Goal: Complete application form

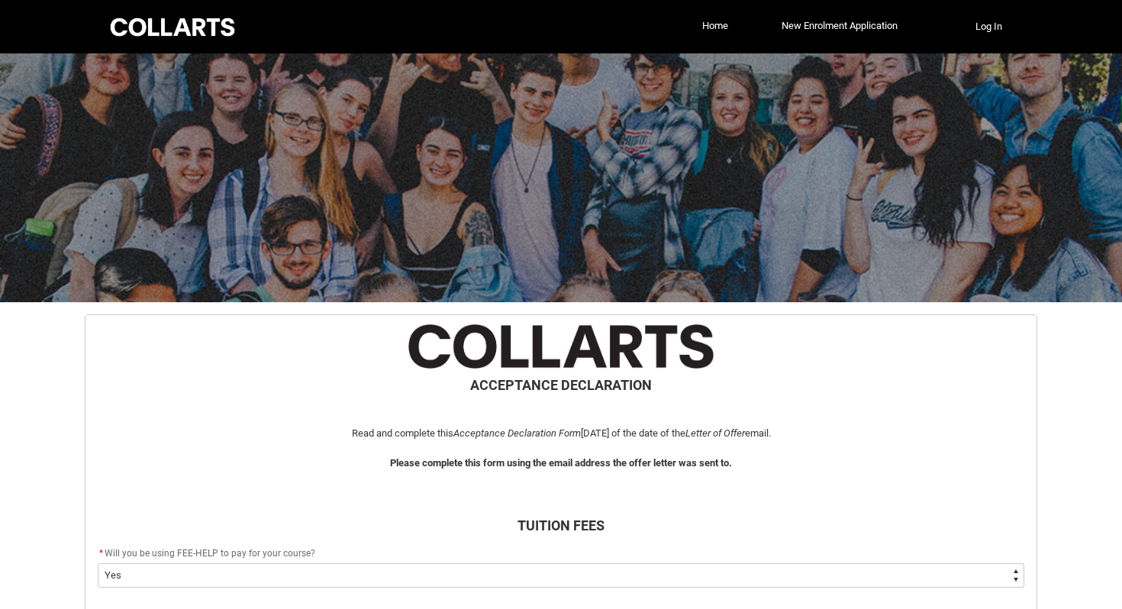
select select "Payment_Type_FEE_HELP"
select select "Study_Mode_FullTime"
select select "StudyMethod_Online"
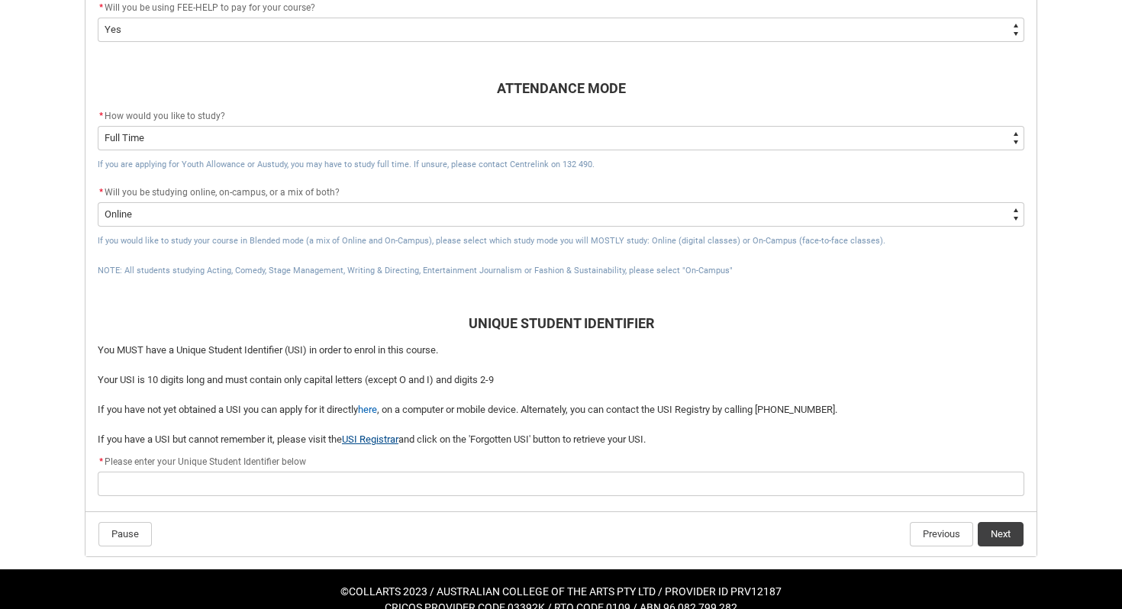
scroll to position [549, 0]
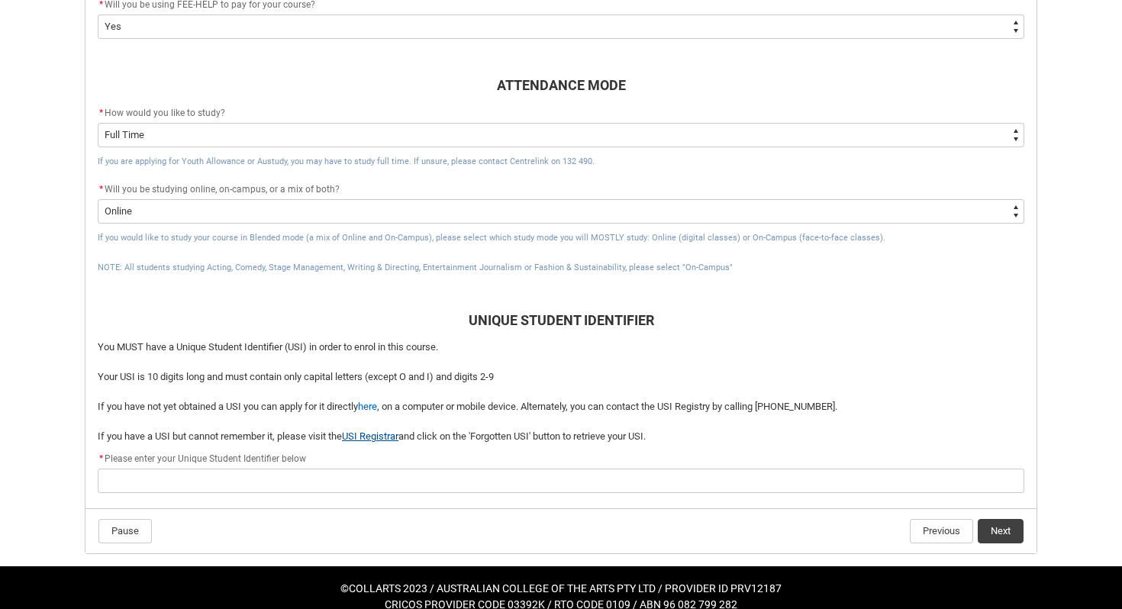
click at [366, 438] on link "USI Registrar" at bounding box center [370, 435] width 56 height 11
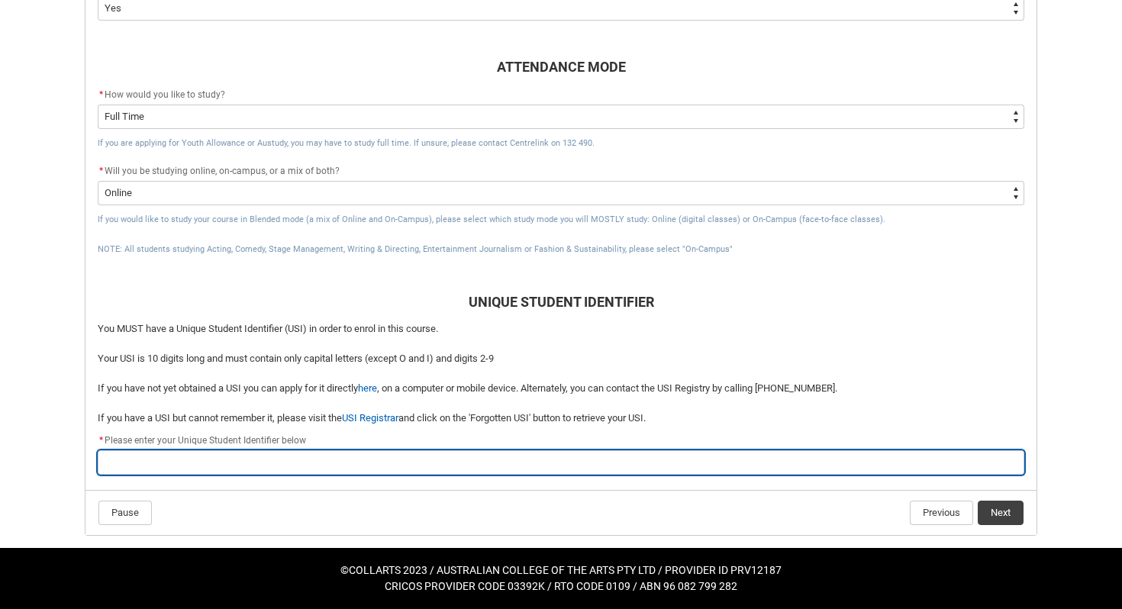
click at [536, 461] on input "REDU_Acceptance_Declaration flow" at bounding box center [561, 462] width 926 height 24
type lightning-primitive-input-simple "A"
type input "A"
type lightning-primitive-input-simple "AS"
type input "AS"
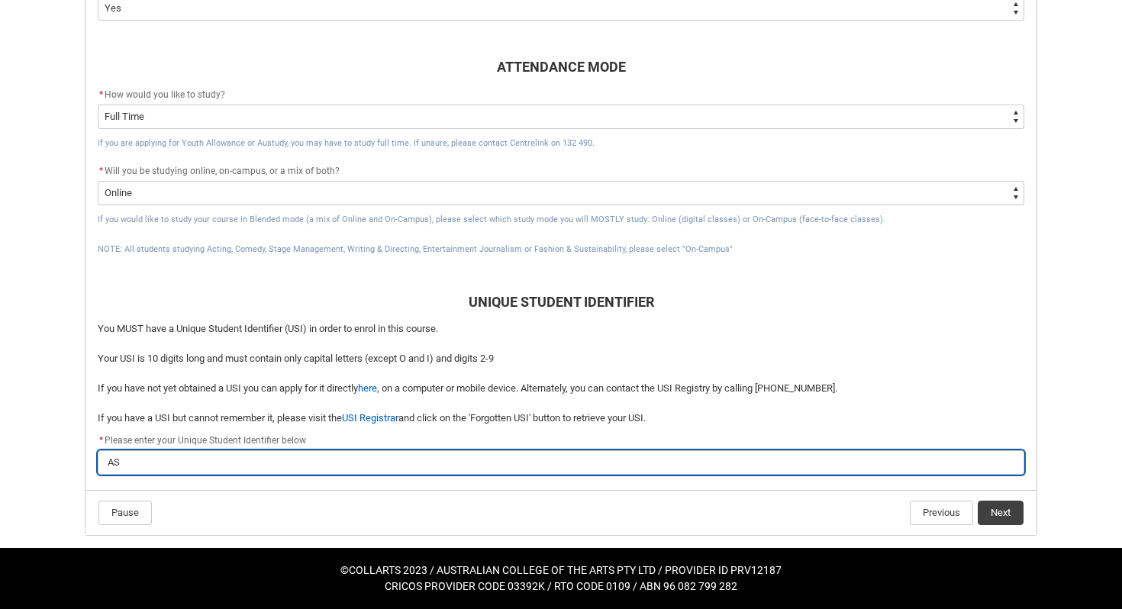
type lightning-primitive-input-simple "ASG"
type input "ASG"
type lightning-primitive-input-simple "ASGT"
type input "ASGT"
type lightning-primitive-input-simple "ASGTH"
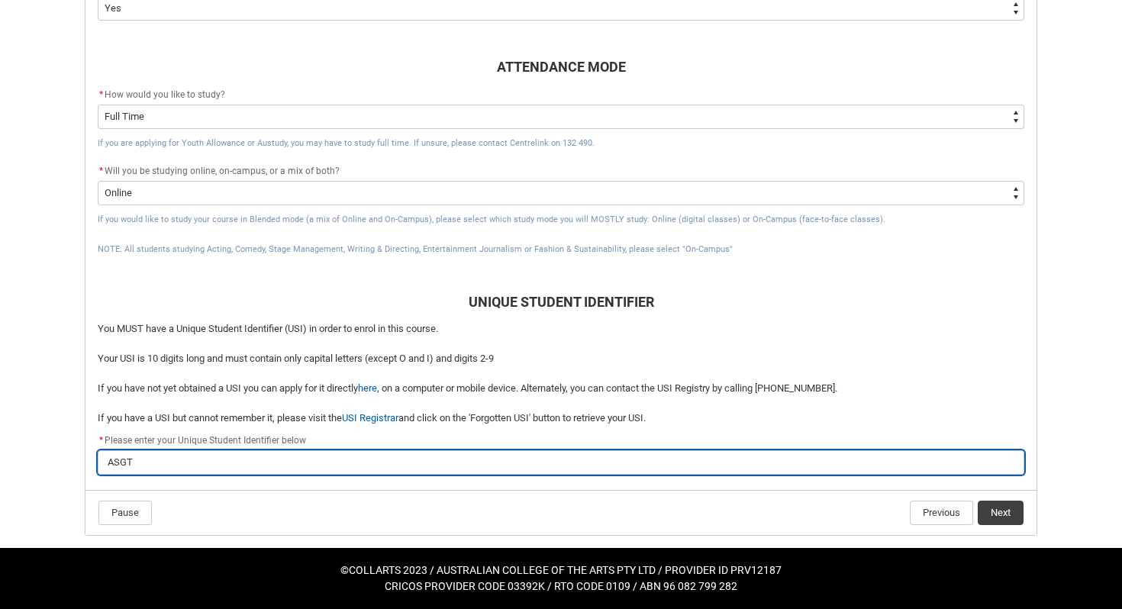
type input "ASGTH"
type lightning-primitive-input-simple "ASGTH4"
type input "ASGTH4"
type lightning-primitive-input-simple "ASGTH4V"
type input "ASGTH4V"
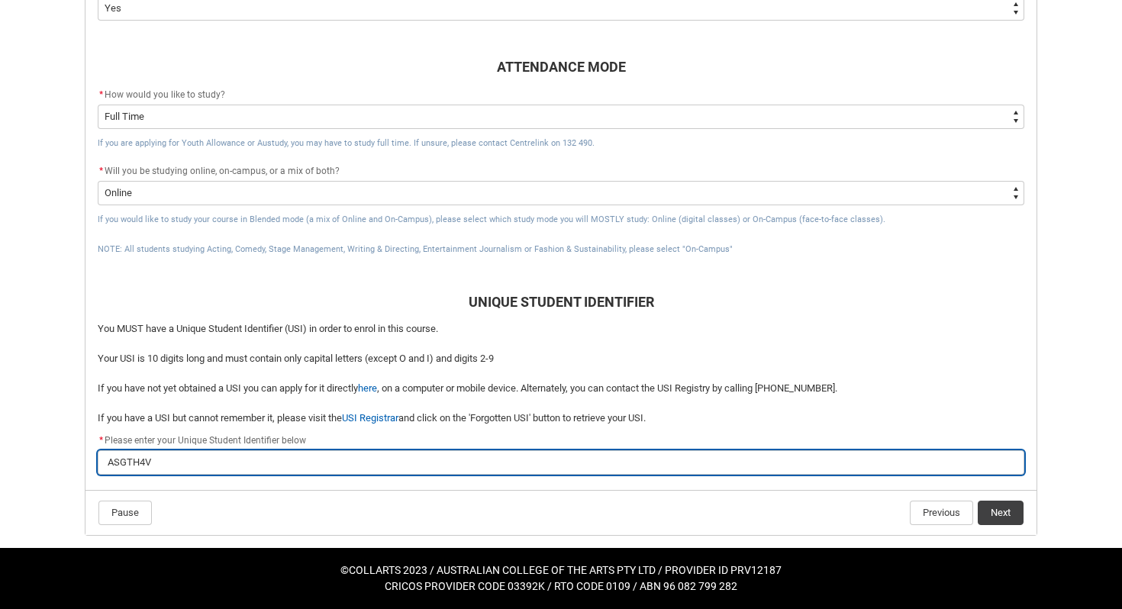
type lightning-primitive-input-simple "ASGTH4VG"
type input "ASGTH4VG"
type lightning-primitive-input-simple "ASGTH4VGE"
type input "ASGTH4VGE"
type lightning-primitive-input-simple "ASGTH4VGEV"
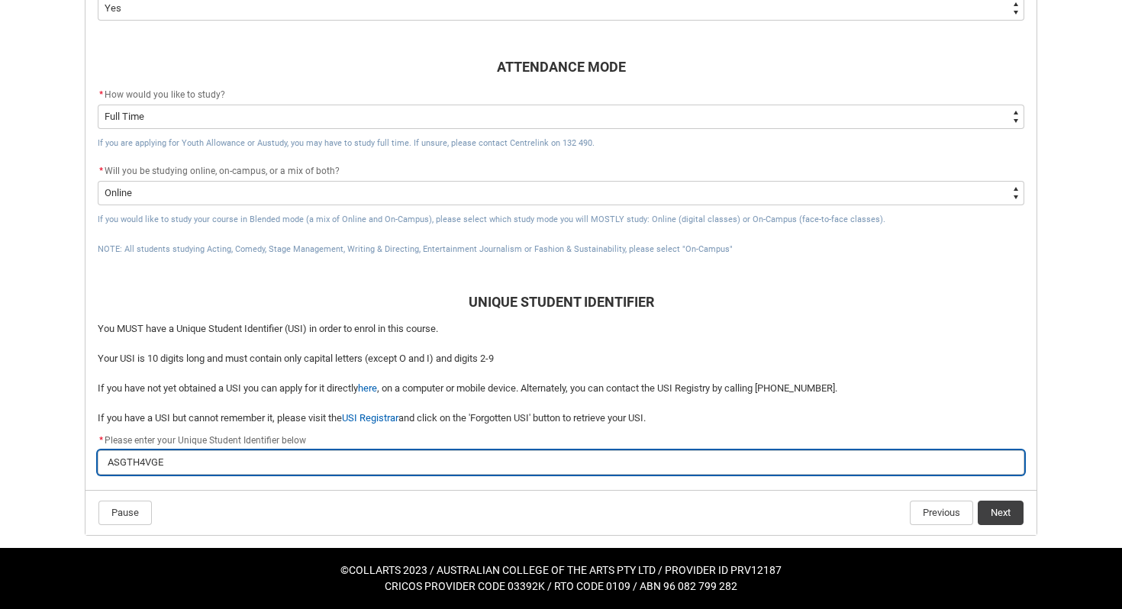
type input "ASGTH4VGEV"
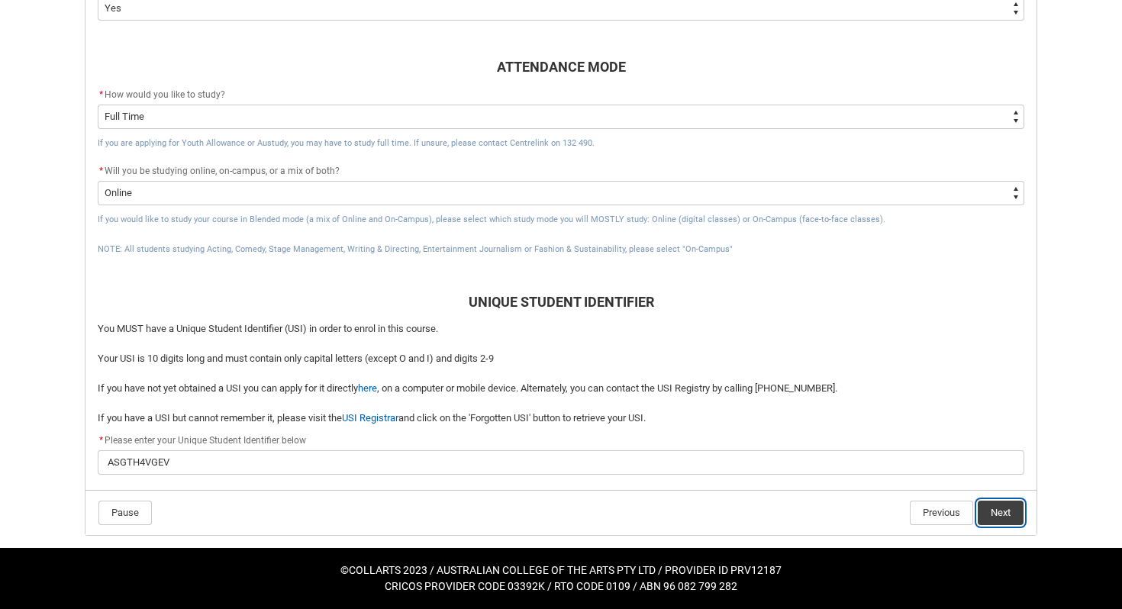
click at [991, 512] on button "Next" at bounding box center [1000, 513] width 46 height 24
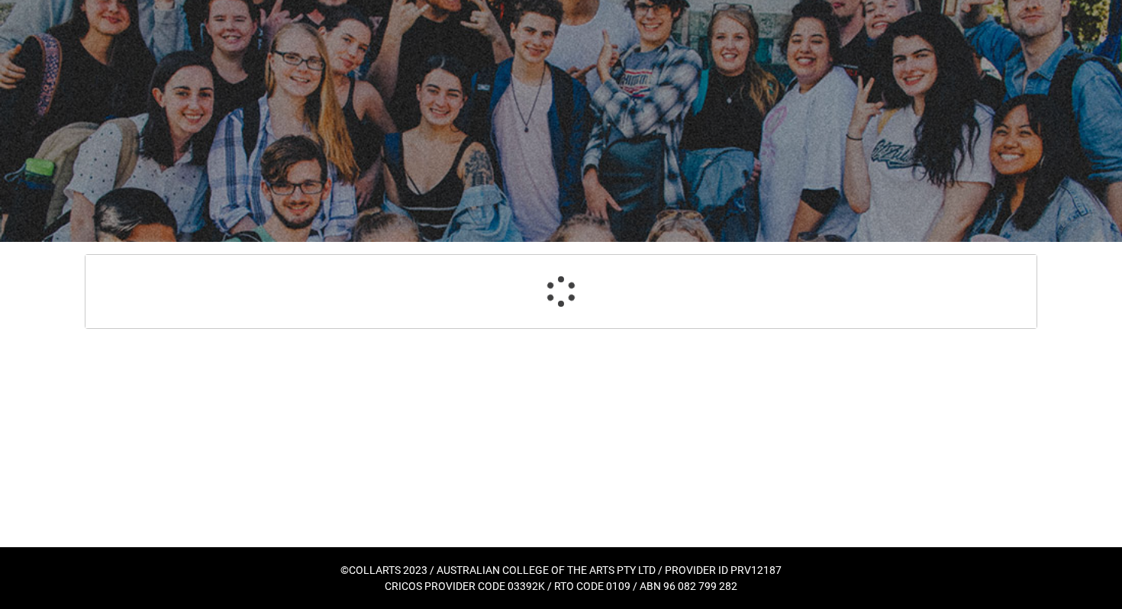
scroll to position [163, 0]
select select "CitizenshipStatus_Options.1"
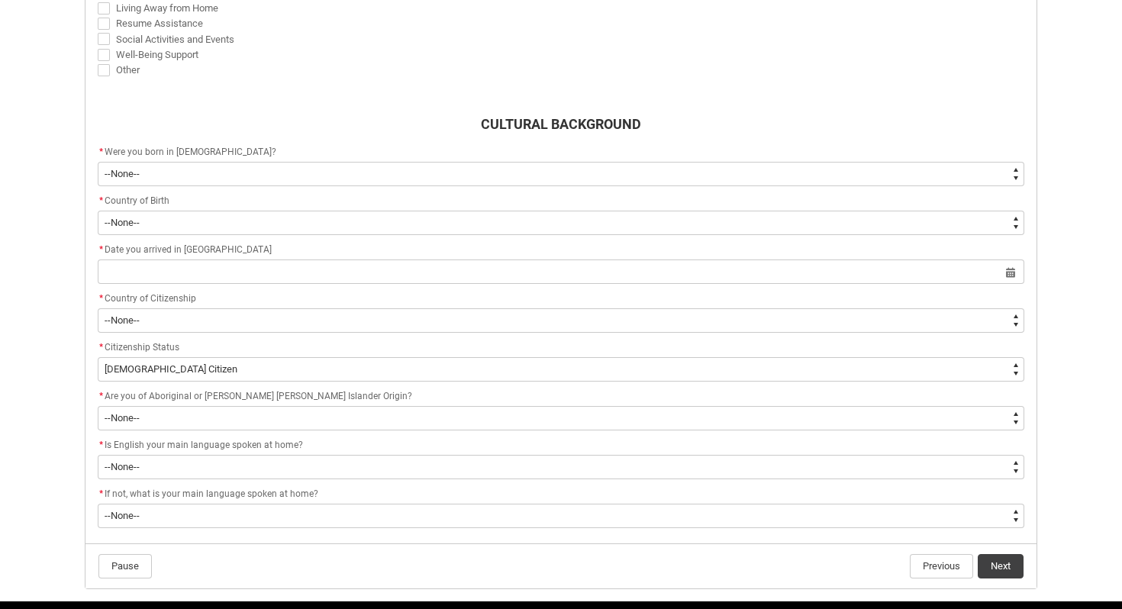
scroll to position [681, 0]
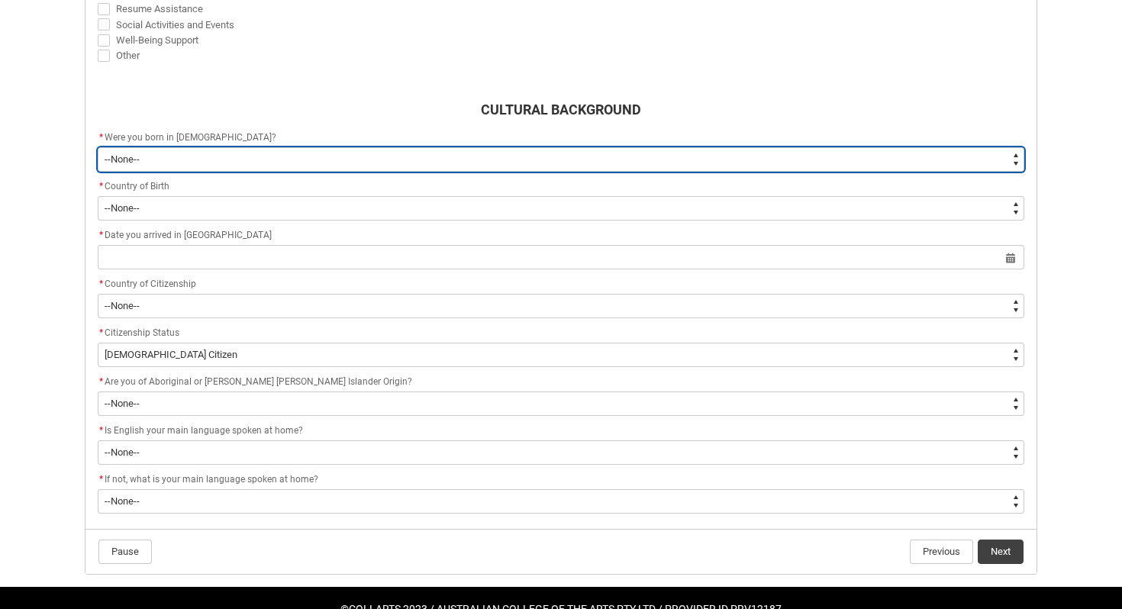
click at [452, 156] on select "--None-- Born in [DEMOGRAPHIC_DATA] Born outside [DEMOGRAPHIC_DATA]" at bounding box center [561, 159] width 926 height 24
type lightning-select "Country_of_Birth_L1.1100"
click at [98, 172] on select "--None-- Born in [DEMOGRAPHIC_DATA] Born outside [DEMOGRAPHIC_DATA]" at bounding box center [561, 159] width 926 height 24
select select "Country_of_Birth_L1.1100"
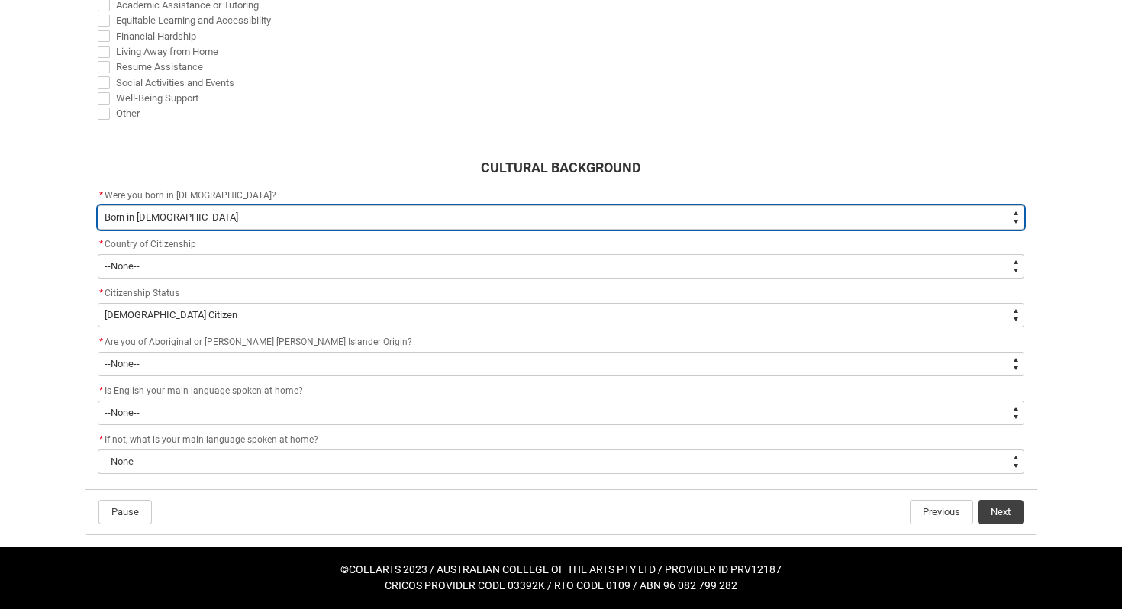
scroll to position [623, 0]
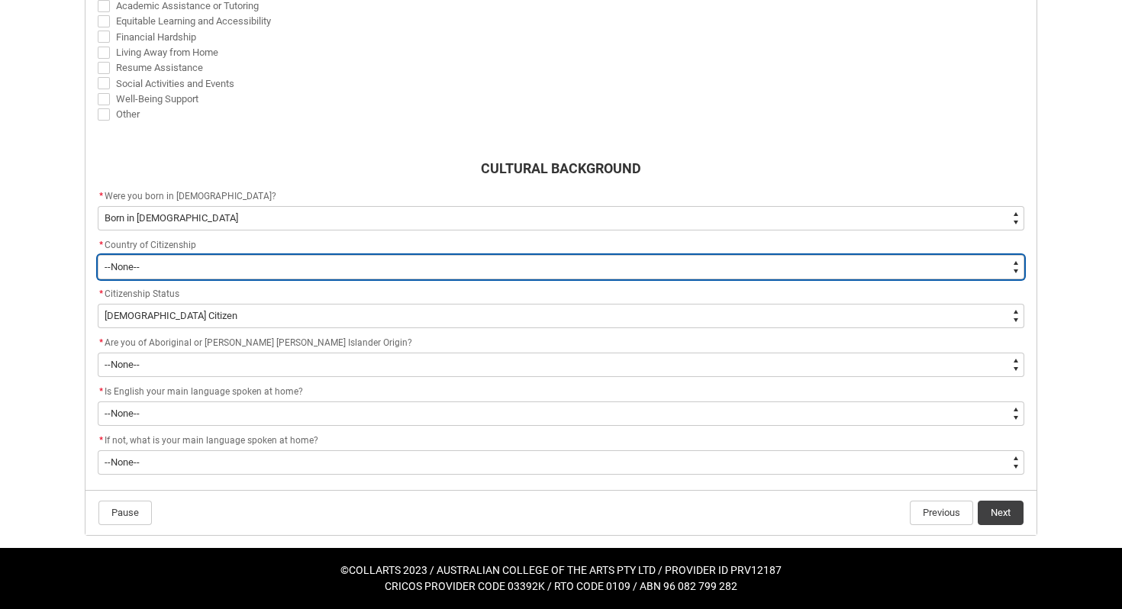
click at [377, 262] on select "--[GEOGRAPHIC_DATA]-- [GEOGRAPHIC_DATA] [GEOGRAPHIC_DATA] [GEOGRAPHIC_DATA] [GE…" at bounding box center [561, 267] width 926 height 24
type lightning-select "Citizenship_Options.[DEMOGRAPHIC_DATA]"
click at [98, 279] on select "--[GEOGRAPHIC_DATA]-- [GEOGRAPHIC_DATA] [GEOGRAPHIC_DATA] [GEOGRAPHIC_DATA] [GE…" at bounding box center [561, 267] width 926 height 24
select select "Citizenship_Options.[DEMOGRAPHIC_DATA]"
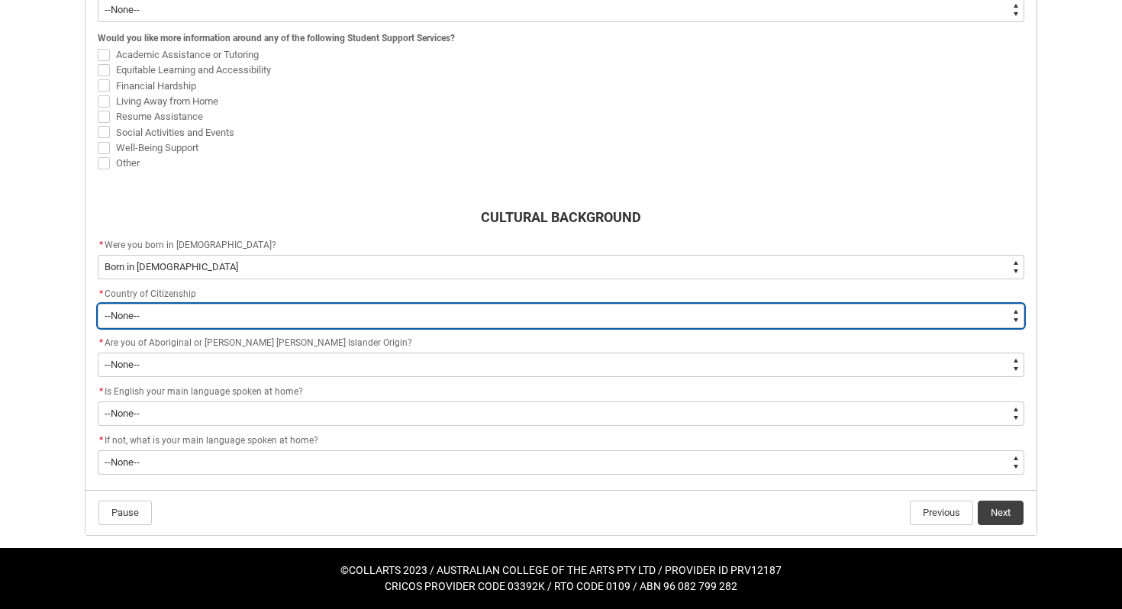
scroll to position [574, 0]
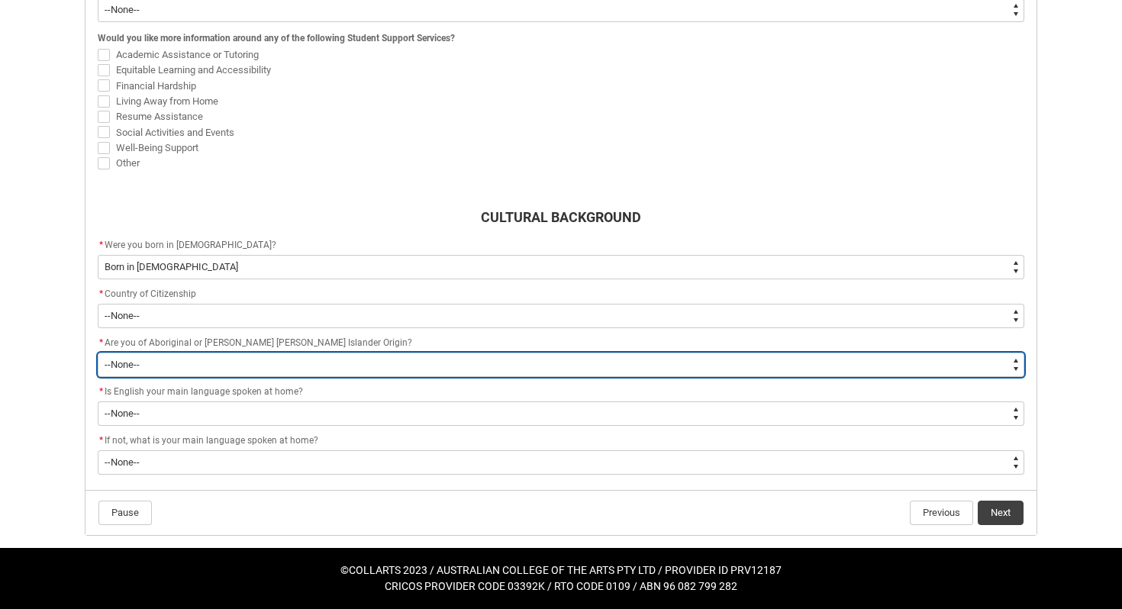
click at [275, 364] on select "--None-- Non indigenous – neither [DEMOGRAPHIC_DATA] nor [PERSON_NAME] [PERSON_…" at bounding box center [561, 365] width 926 height 24
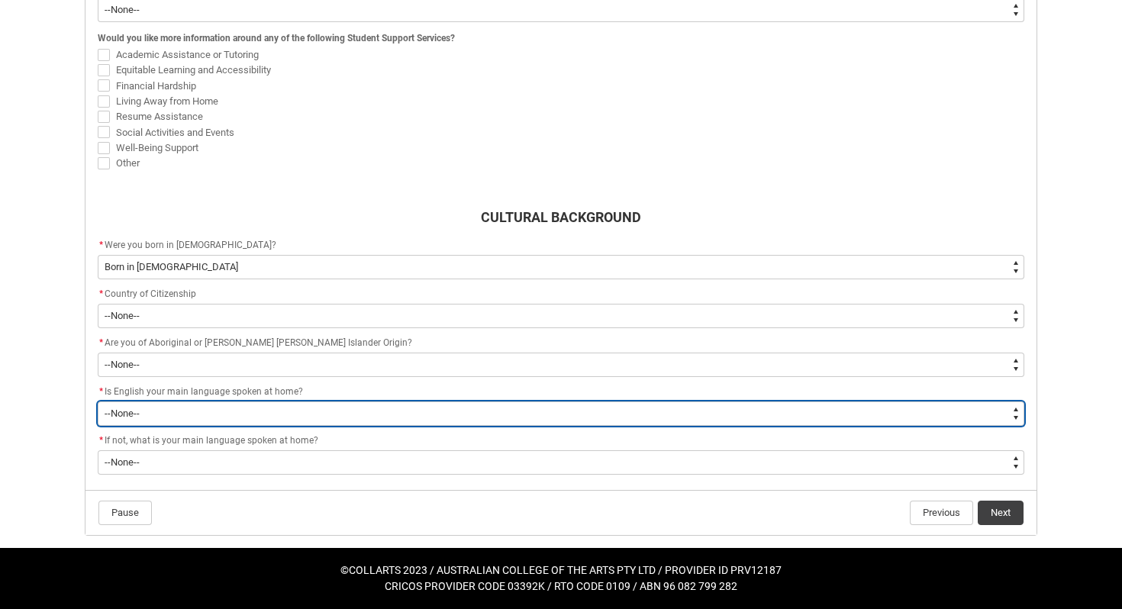
click at [146, 419] on select "--None-- Student/Applicant/Staff speaks only English at permanent home residenc…" at bounding box center [561, 413] width 926 height 24
click at [134, 411] on select "--None-- Student/Applicant/Staff speaks only English at permanent home residenc…" at bounding box center [561, 413] width 926 height 24
type lightning-select "ContactLanguageSpokenAtHome.0001"
click at [98, 401] on select "--None-- Student/Applicant/Staff speaks only English at permanent home residenc…" at bounding box center [561, 413] width 926 height 24
select select "ContactLanguageSpokenAtHome.0001"
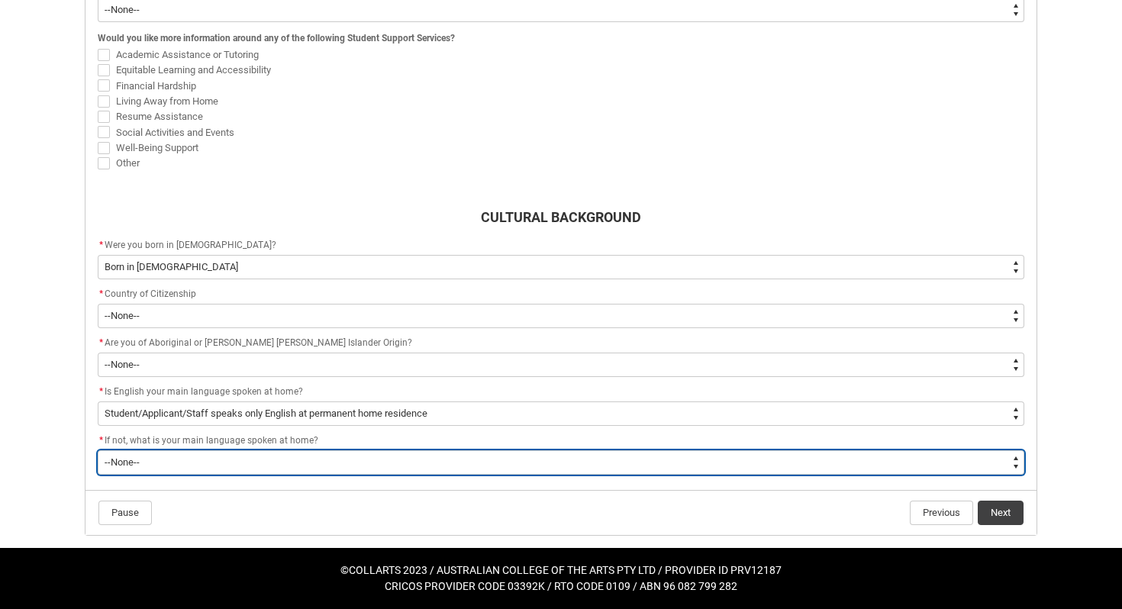
click at [134, 461] on select "--None-- [DEMOGRAPHIC_DATA] Gaelic ([GEOGRAPHIC_DATA]) 1102 Irish 1103 Welsh 11…" at bounding box center [561, 462] width 926 height 24
click at [121, 460] on select "--None-- [DEMOGRAPHIC_DATA] Gaelic ([GEOGRAPHIC_DATA]) 1102 Irish 1103 Welsh 11…" at bounding box center [561, 462] width 926 height 24
type lightning-select "L3PicklistChoice.1201"
click at [98, 450] on select "--None-- [DEMOGRAPHIC_DATA] Gaelic ([GEOGRAPHIC_DATA]) 1102 Irish 1103 Welsh 11…" at bounding box center [561, 462] width 926 height 24
select select "L3PicklistChoice.1201"
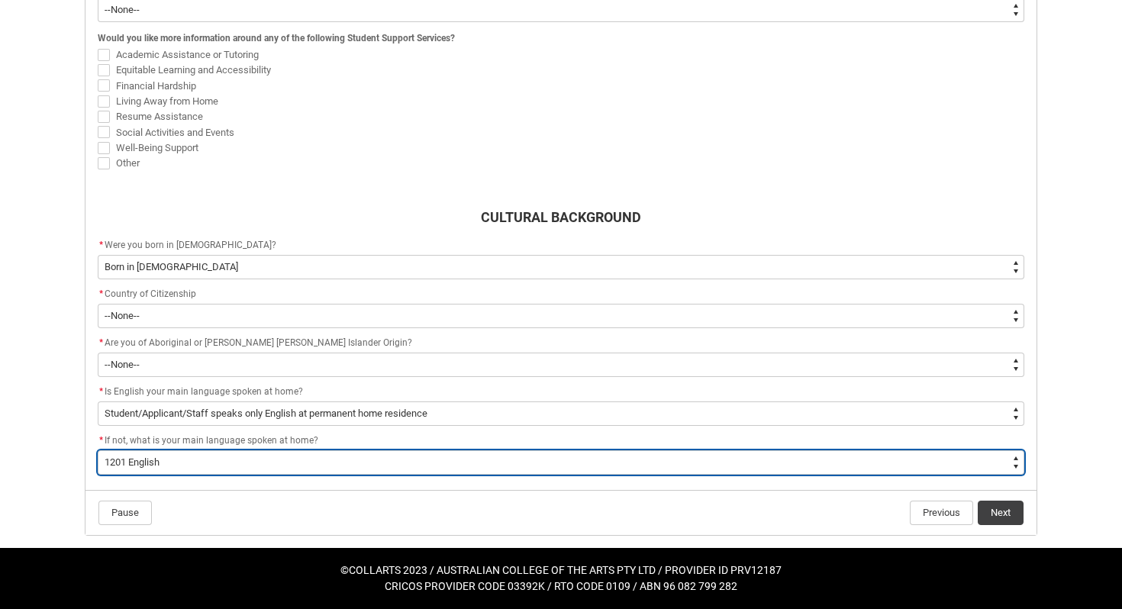
click at [153, 462] on select "--None-- [DEMOGRAPHIC_DATA] Gaelic ([GEOGRAPHIC_DATA]) 1102 Irish 1103 Welsh 11…" at bounding box center [561, 462] width 926 height 24
click at [843, 462] on select "--None-- [DEMOGRAPHIC_DATA] Gaelic ([GEOGRAPHIC_DATA]) 1102 Irish 1103 Welsh 11…" at bounding box center [561, 462] width 926 height 24
type lightning-select "FlowImplicit__DefaultTextChoiceName"
click at [98, 450] on select "--None-- [DEMOGRAPHIC_DATA] Gaelic ([GEOGRAPHIC_DATA]) 1102 Irish 1103 Welsh 11…" at bounding box center [561, 462] width 926 height 24
select select "FlowImplicit__DefaultTextChoiceName"
